Goal: Task Accomplishment & Management: Complete application form

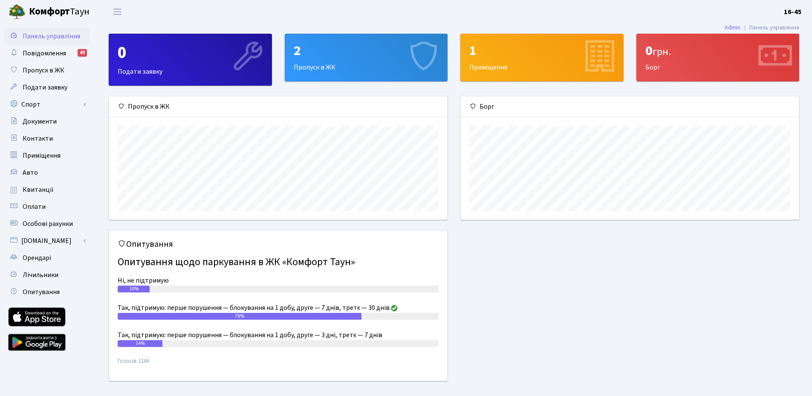
scroll to position [123, 338]
drag, startPoint x: 358, startPoint y: 67, endPoint x: 354, endPoint y: 67, distance: 4.7
click at [358, 67] on div "2 Пропуск в ЖК" at bounding box center [366, 57] width 162 height 47
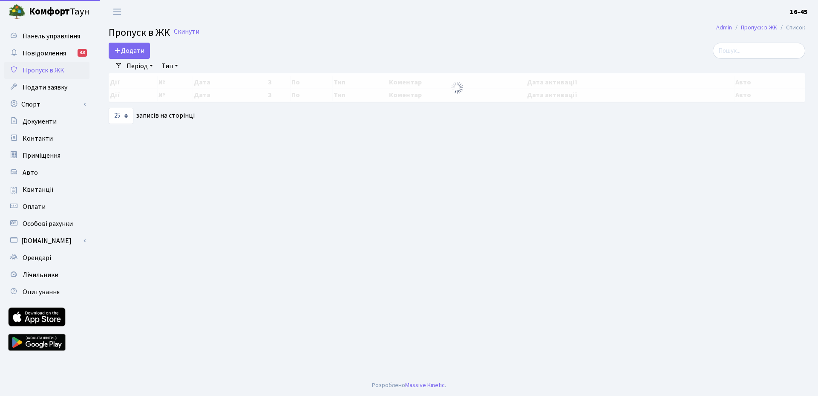
select select "25"
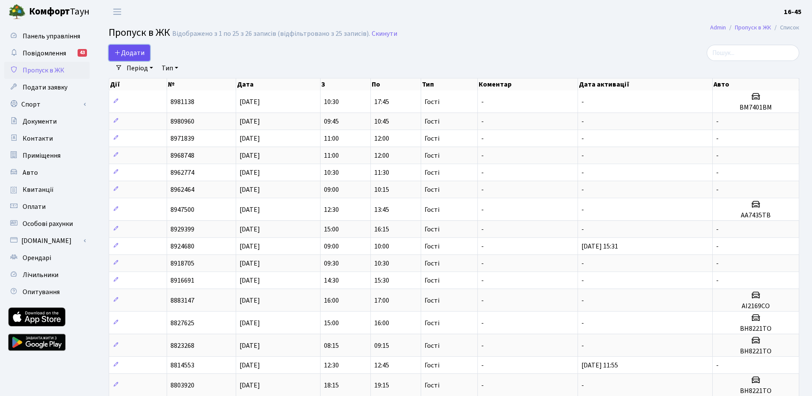
click at [121, 52] on span "Додати" at bounding box center [129, 52] width 30 height 9
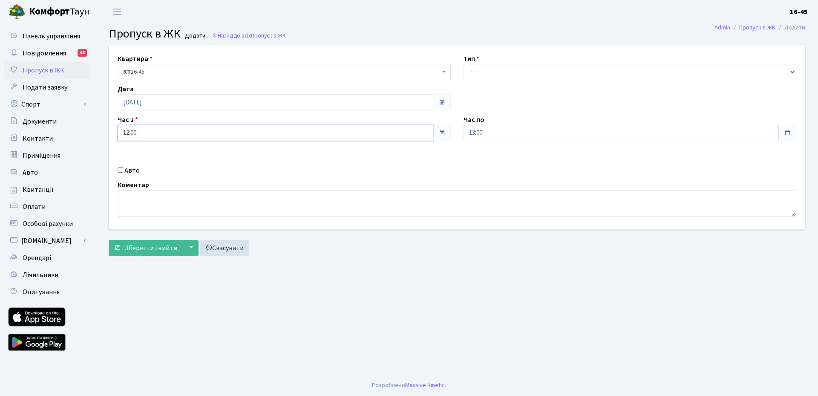
click at [418, 133] on input "12:00" at bounding box center [276, 133] width 316 height 16
click at [215, 162] on icon at bounding box center [215, 162] width 23 height 23
type input "12:45"
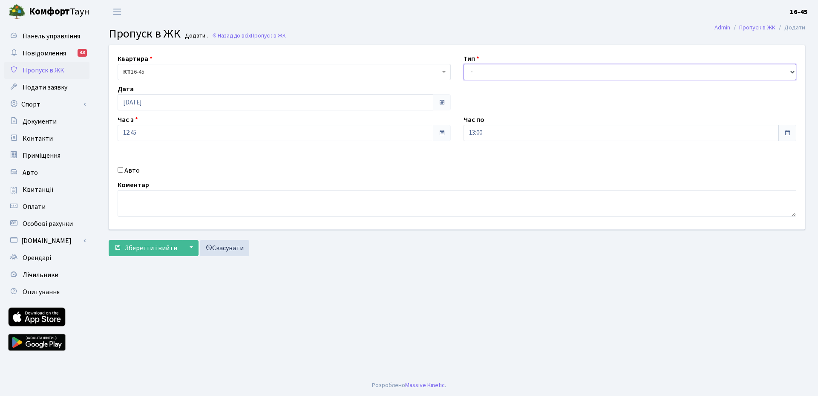
drag, startPoint x: 726, startPoint y: 71, endPoint x: 691, endPoint y: 78, distance: 35.1
click at [726, 71] on select "- Доставка Таксі Гості Сервіс" at bounding box center [630, 72] width 333 height 16
select select "3"
click at [464, 64] on select "- Доставка Таксі Гості Сервіс" at bounding box center [630, 72] width 333 height 16
drag, startPoint x: 739, startPoint y: 130, endPoint x: 689, endPoint y: 138, distance: 50.0
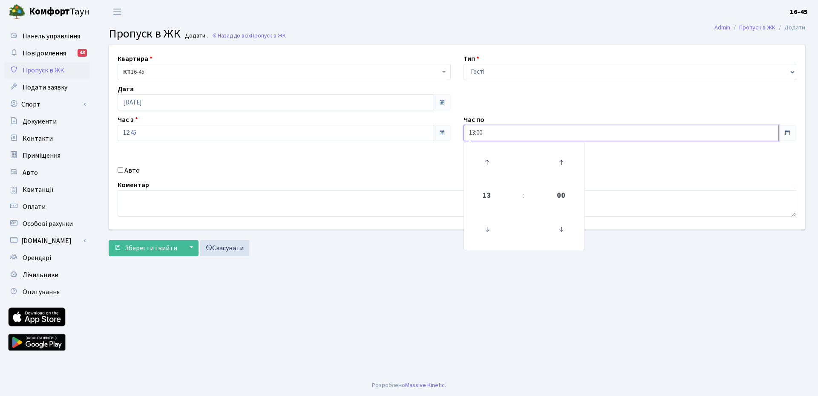
click at [738, 131] on input "13:00" at bounding box center [622, 133] width 316 height 16
click at [489, 162] on icon at bounding box center [487, 162] width 23 height 23
type input "14:00"
click at [417, 282] on main "Admin Пропуск в ЖК Додати Пропуск в ЖК Додати . Назад до всіх Пропуск в ЖК Квар…" at bounding box center [457, 198] width 722 height 351
click at [134, 196] on textarea at bounding box center [457, 203] width 679 height 26
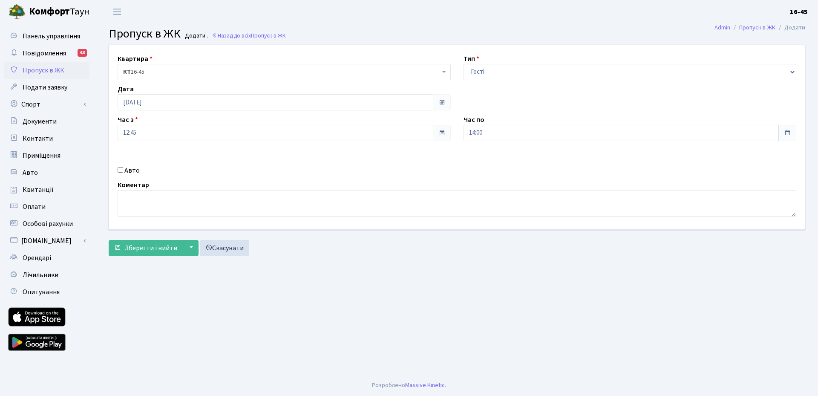
click at [119, 170] on input "Авто" at bounding box center [121, 170] width 6 height 6
checkbox input "true"
type input "ВМ7401ВМ"
click at [149, 249] on span "Зберегти і вийти" at bounding box center [151, 247] width 52 height 9
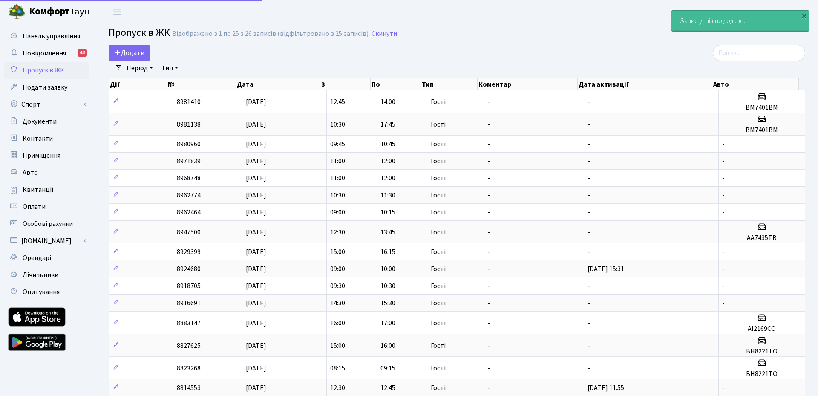
select select "25"
